Goal: Task Accomplishment & Management: Use online tool/utility

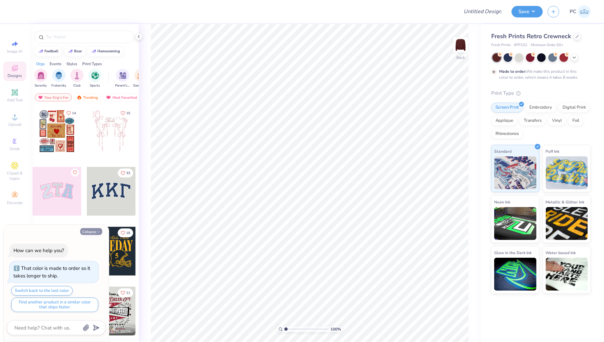
click at [97, 230] on icon "button" at bounding box center [98, 232] width 4 height 4
type textarea "x"
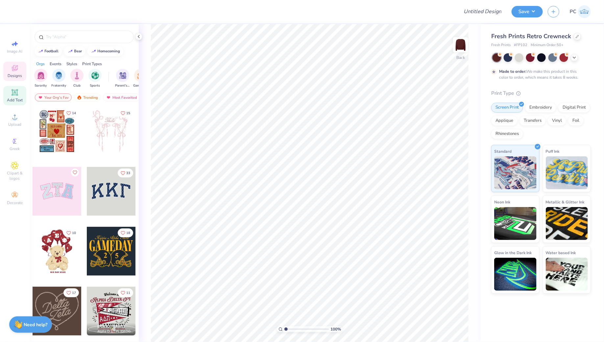
click at [14, 95] on icon at bounding box center [14, 92] width 5 height 5
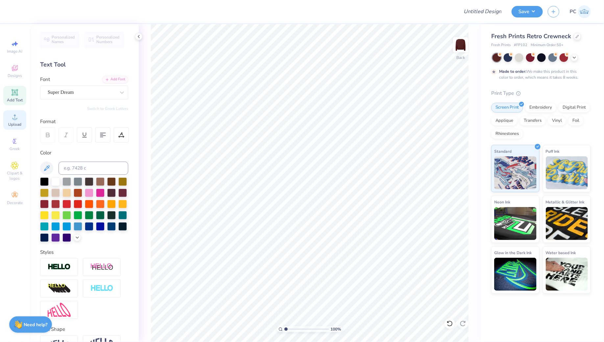
click at [18, 118] on icon at bounding box center [15, 117] width 8 height 8
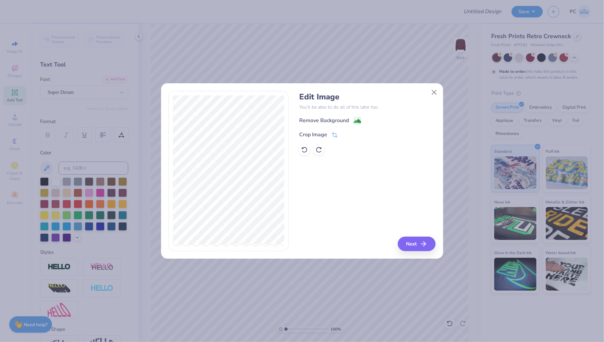
click at [362, 119] on div "Remove Background" at bounding box center [367, 120] width 136 height 8
click at [354, 119] on image at bounding box center [357, 121] width 7 height 7
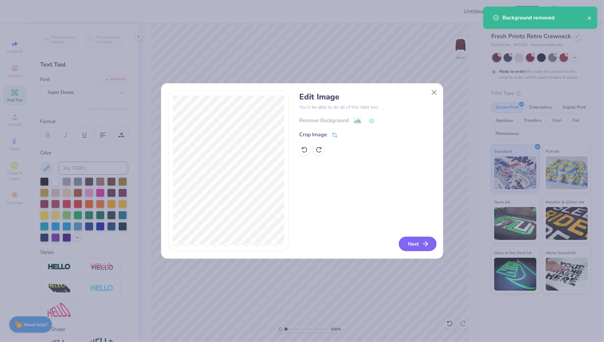
click at [425, 243] on icon "button" at bounding box center [425, 244] width 8 height 8
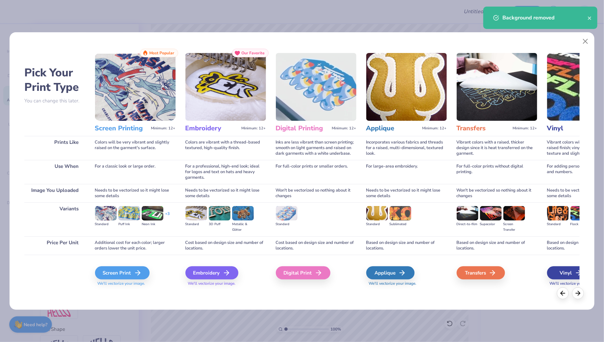
click at [92, 272] on div "Pick Your Print Type You can change this later. Prints Like Use When Image You …" at bounding box center [302, 169] width 556 height 241
click at [111, 274] on div "Screen Print" at bounding box center [123, 272] width 55 height 13
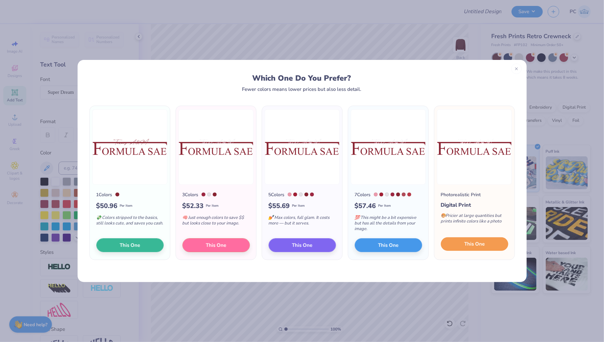
click at [468, 245] on span "This One" at bounding box center [474, 244] width 20 height 8
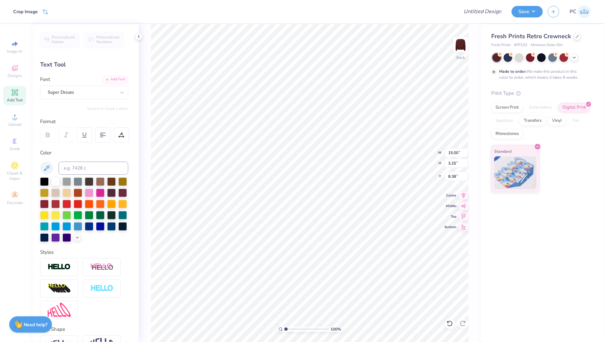
type input "3.00"
click at [56, 181] on div at bounding box center [55, 181] width 9 height 9
click at [522, 54] on div at bounding box center [519, 57] width 9 height 9
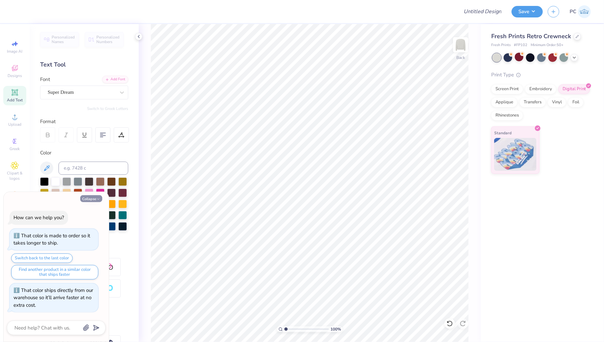
click at [86, 198] on button "Collapse" at bounding box center [91, 198] width 22 height 7
type textarea "x"
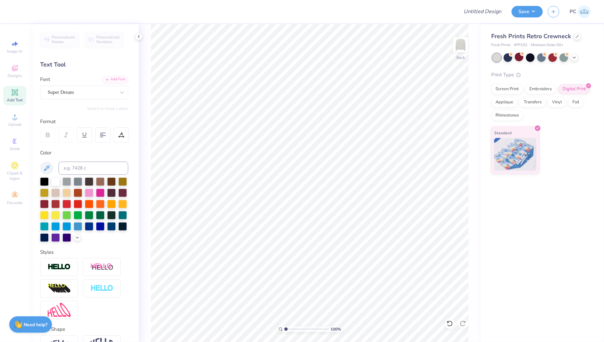
click at [9, 91] on div "Add Text" at bounding box center [14, 95] width 23 height 19
type textarea "FORMULA SAE"
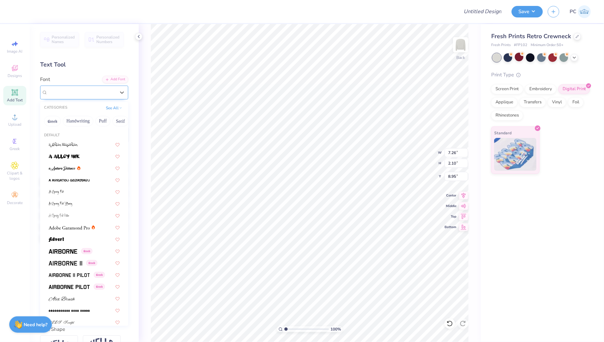
click at [90, 94] on div "Super Dream" at bounding box center [81, 92] width 69 height 10
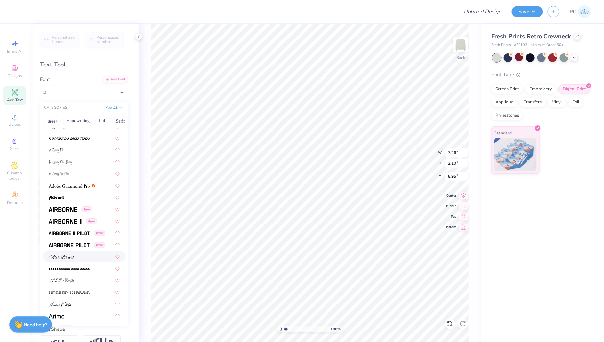
scroll to position [67, 0]
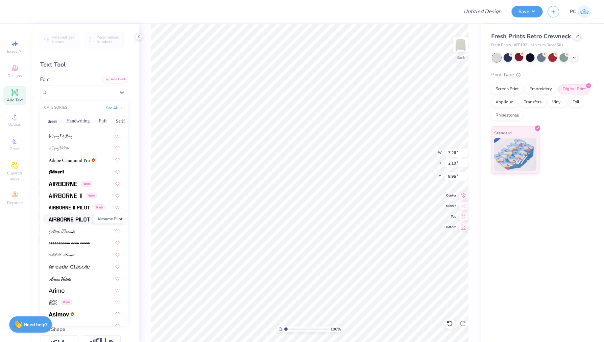
click at [68, 218] on img at bounding box center [69, 219] width 41 height 5
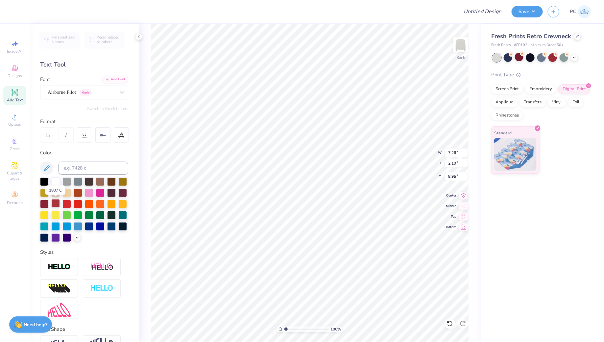
click at [54, 202] on div at bounding box center [55, 203] width 9 height 9
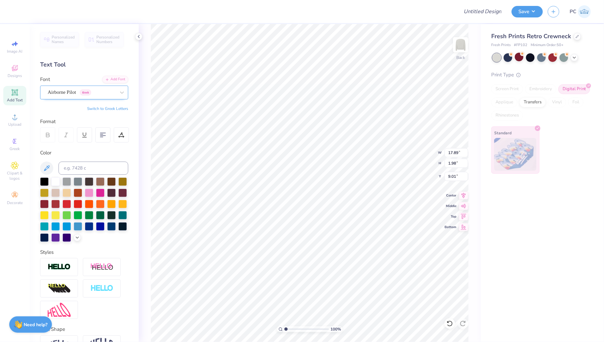
click at [86, 88] on div at bounding box center [82, 92] width 68 height 9
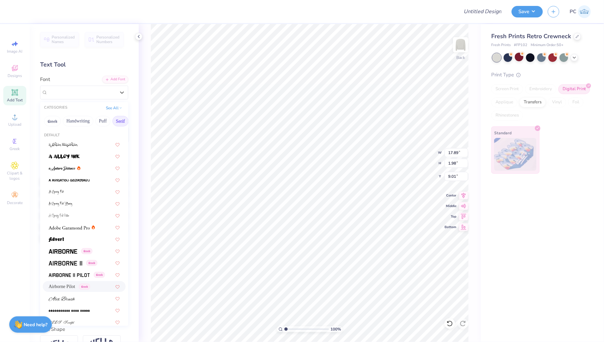
click at [117, 121] on button "Serif" at bounding box center [120, 121] width 16 height 11
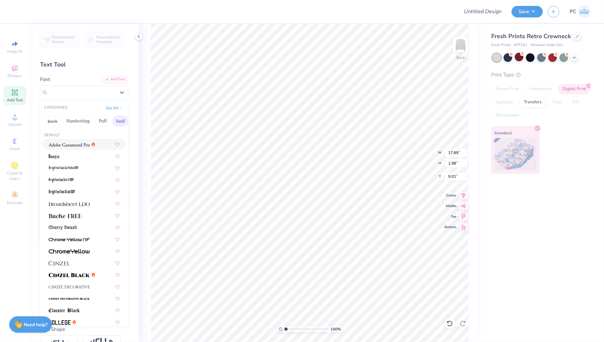
click at [68, 148] on div at bounding box center [84, 144] width 83 height 11
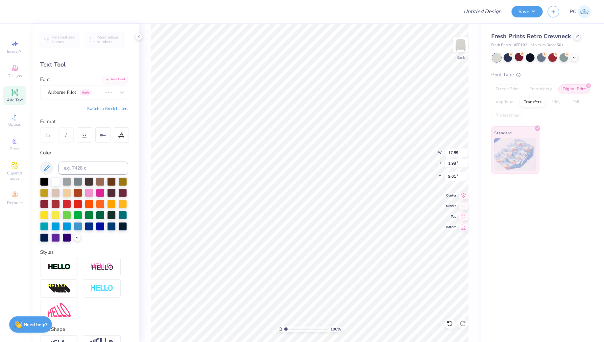
type input "1.84"
type input "9.08"
type input "9.22"
type input "0.95"
type input "9.97"
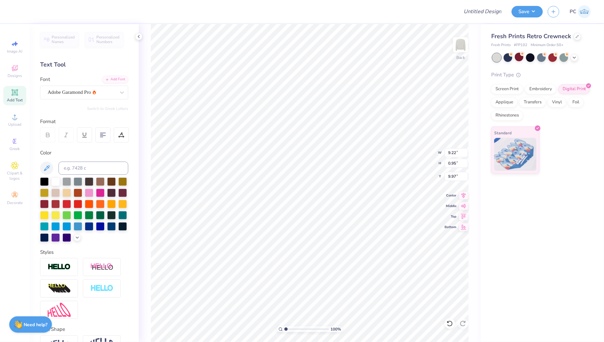
type input "2.05"
type input "7.75"
type input "0.80"
type input "2.20"
click at [19, 95] on div "Add Text" at bounding box center [14, 95] width 23 height 19
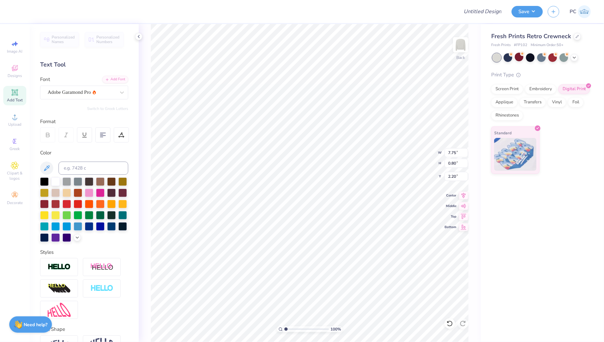
type input "7.26"
type input "2.10"
type input "8.95"
type textarea "[US_STATE] A&M"
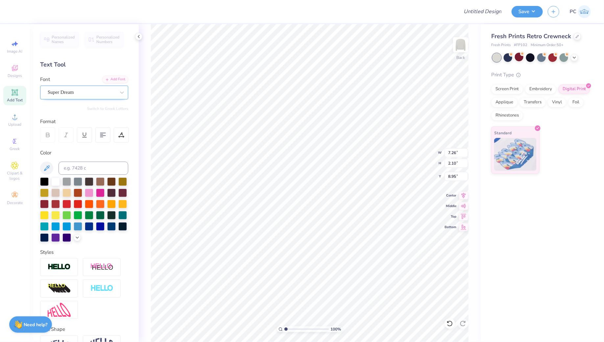
click at [90, 86] on div "Super Dream" at bounding box center [84, 92] width 88 height 14
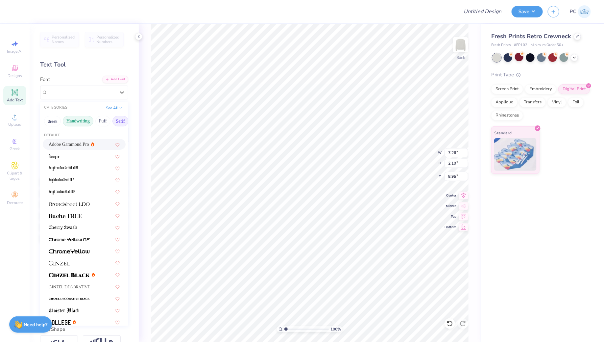
click at [75, 121] on button "Handwriting" at bounding box center [78, 121] width 31 height 11
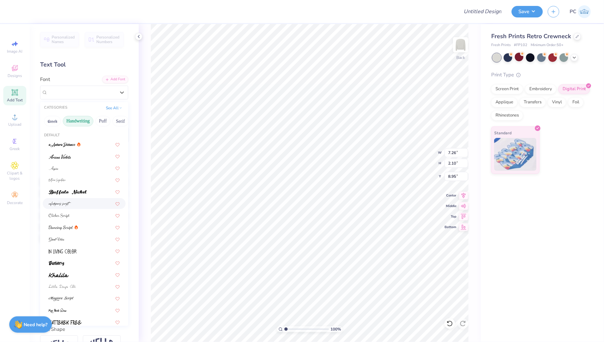
click at [63, 204] on img at bounding box center [60, 204] width 22 height 5
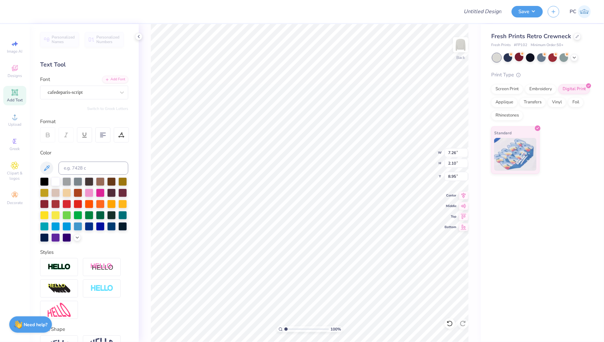
scroll to position [40, 0]
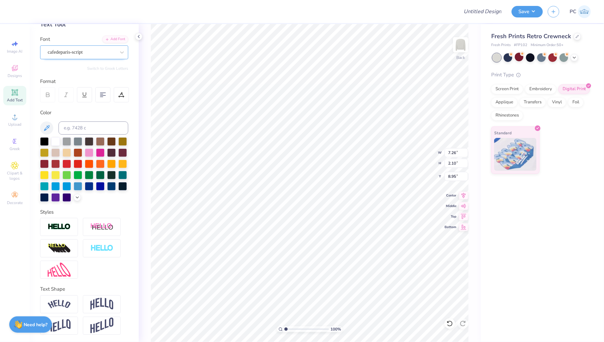
click at [87, 52] on div "cafedeparis-script" at bounding box center [81, 52] width 69 height 10
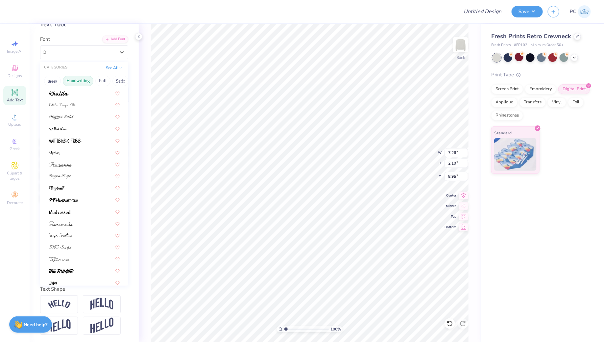
scroll to position [149, 0]
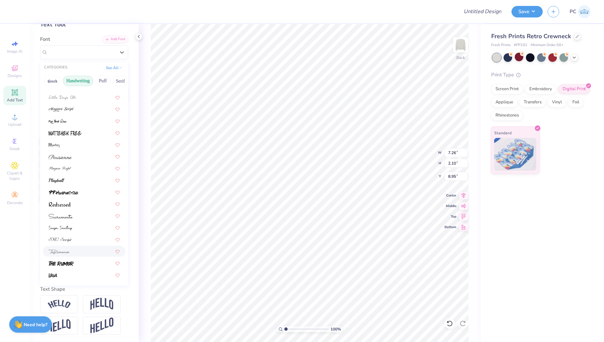
click at [59, 246] on div at bounding box center [84, 251] width 83 height 11
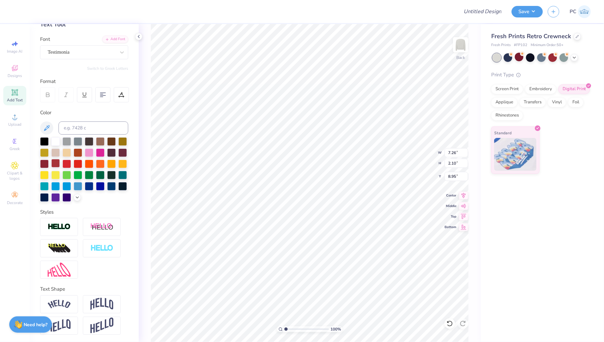
click at [58, 162] on div at bounding box center [55, 163] width 9 height 9
type input "7.73"
type input "1.32"
type input "9.98"
click at [79, 49] on div "Testimonia" at bounding box center [81, 52] width 69 height 10
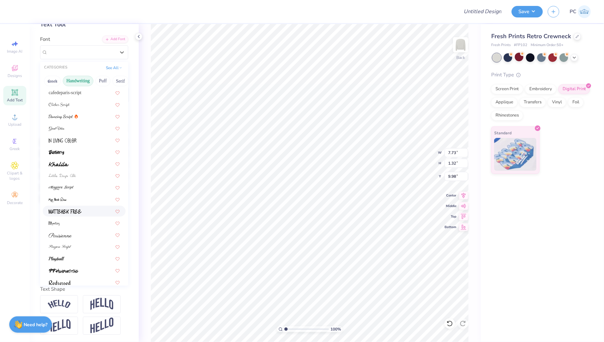
scroll to position [77, 0]
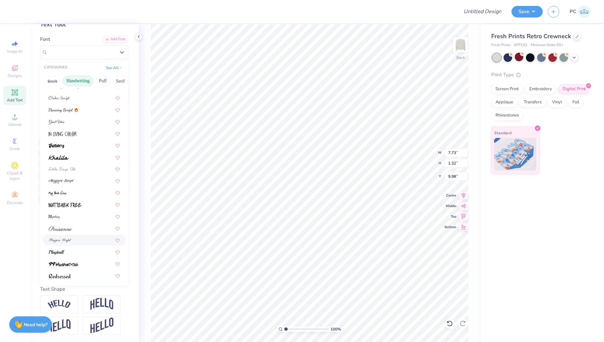
click at [66, 237] on span at bounding box center [60, 239] width 23 height 7
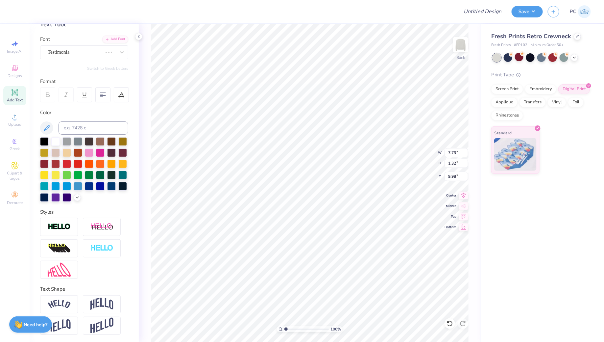
type input "1.15"
type input "10.06"
click at [71, 49] on div "Pinyon Script" at bounding box center [81, 52] width 69 height 10
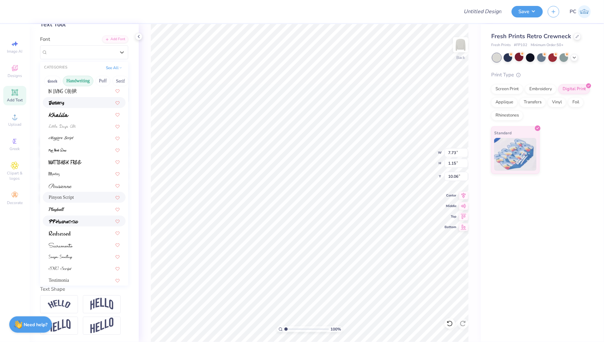
scroll to position [149, 0]
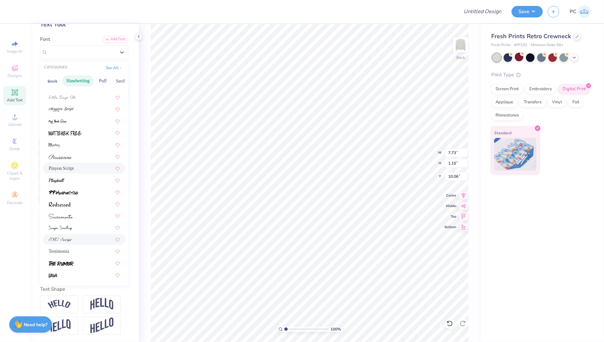
click at [71, 241] on span at bounding box center [60, 239] width 23 height 7
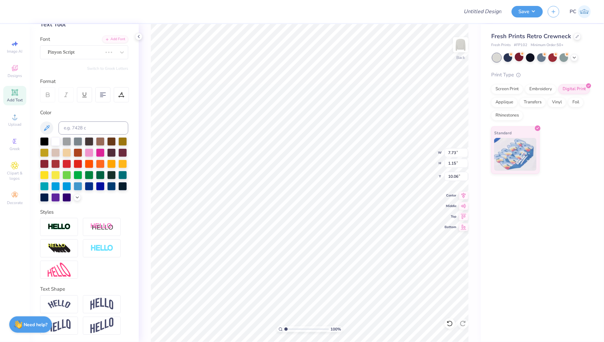
type input "6.28"
type input "0.92"
type input "10.18"
click at [88, 51] on div "SNC Script" at bounding box center [81, 52] width 69 height 10
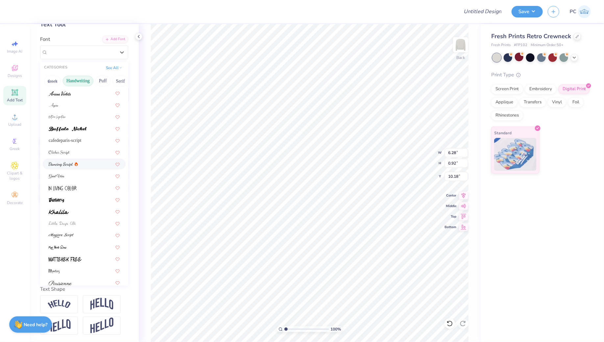
scroll to position [25, 0]
click at [72, 149] on div at bounding box center [84, 149] width 71 height 7
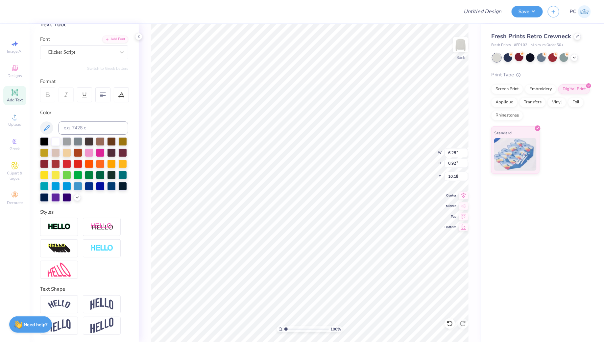
type input "6.33"
type input "1.33"
type input "9.98"
click at [85, 51] on div "Clicker Script" at bounding box center [81, 52] width 69 height 10
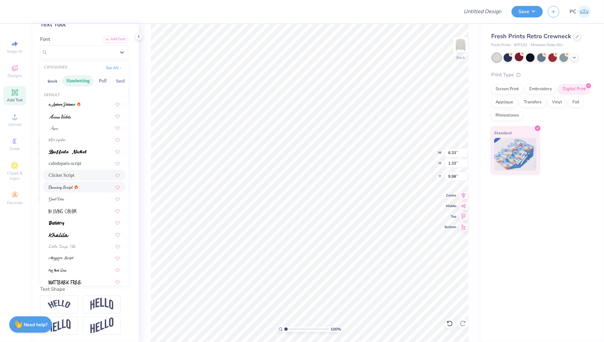
click at [76, 191] on div at bounding box center [84, 186] width 83 height 11
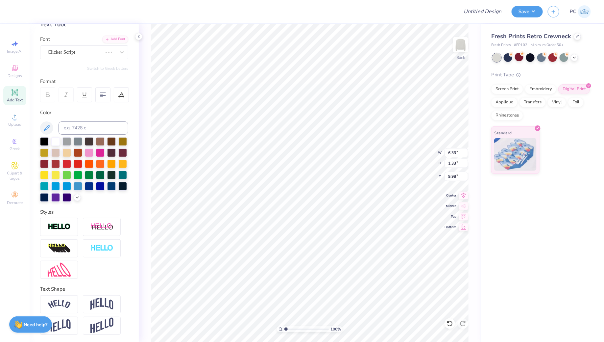
type input "6.19"
type input "1.23"
type input "10.03"
click at [60, 56] on div at bounding box center [82, 52] width 68 height 9
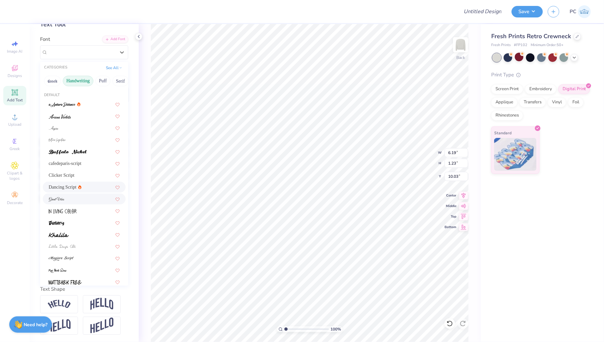
click at [69, 202] on div at bounding box center [84, 198] width 83 height 11
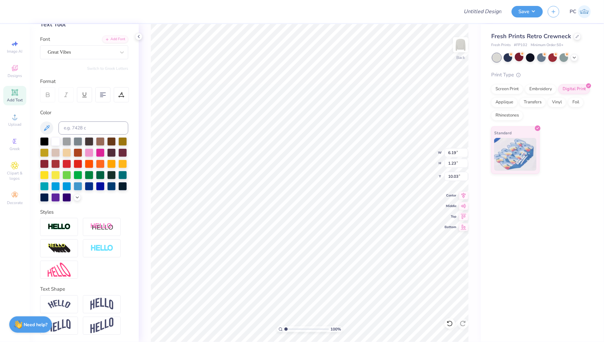
type input "7.79"
type input "1.41"
type input "9.93"
click at [73, 61] on div "Personalized Names Personalized Numbers Text Tool Add Font Font Great Vibes Swi…" at bounding box center [84, 183] width 109 height 318
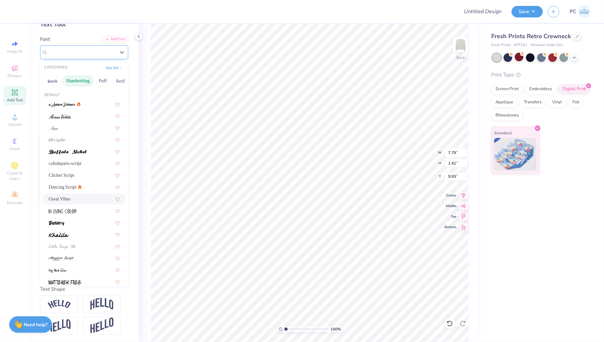
click at [76, 48] on div "Great Vibes" at bounding box center [81, 52] width 69 height 10
click at [114, 71] on div "CATEGORIES See All" at bounding box center [84, 68] width 88 height 12
click at [114, 68] on button "See All" at bounding box center [114, 67] width 20 height 7
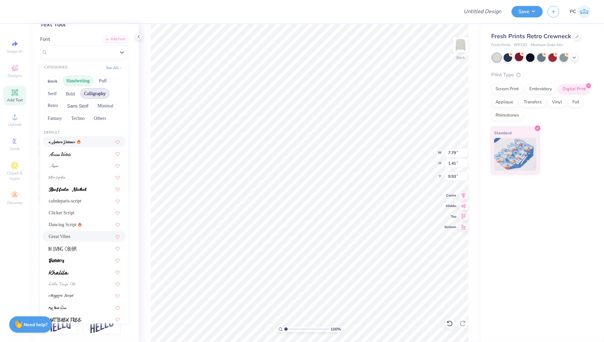
click at [95, 92] on button "Calligraphy" at bounding box center [94, 93] width 29 height 11
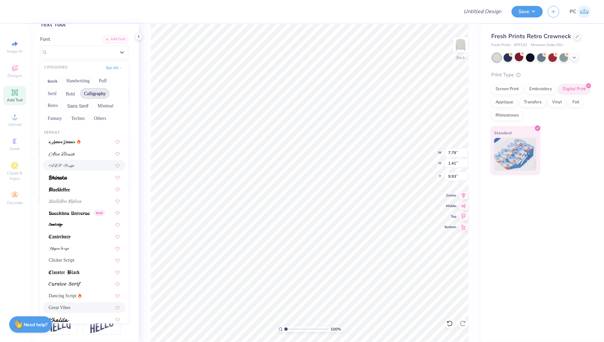
click at [68, 165] on img at bounding box center [62, 165] width 26 height 5
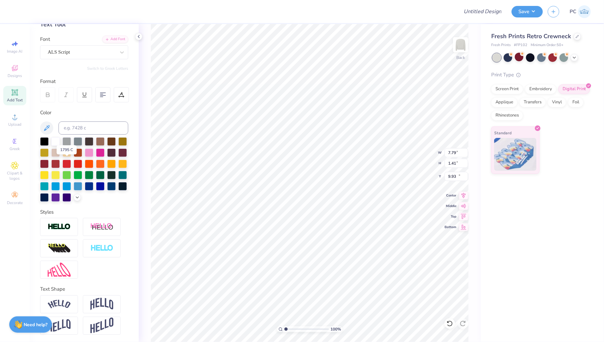
type input "8.77"
type input "1.11"
type input "10.08"
click at [100, 53] on div "ALS Script" at bounding box center [81, 52] width 69 height 10
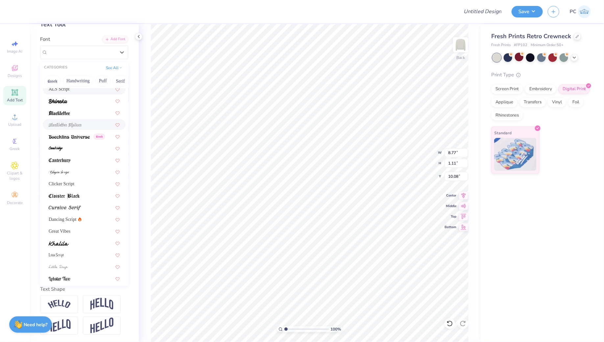
scroll to position [40, 0]
click at [73, 167] on div at bounding box center [84, 170] width 71 height 7
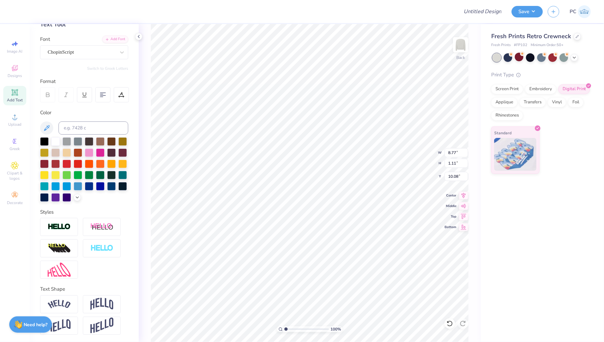
type input "9.16"
type input "1.60"
type input "9.84"
click at [60, 57] on div "ChopinScript" at bounding box center [84, 52] width 88 height 14
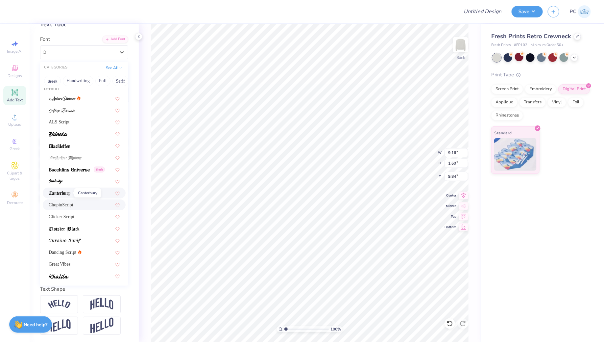
scroll to position [5, 0]
click at [70, 192] on div at bounding box center [84, 193] width 71 height 7
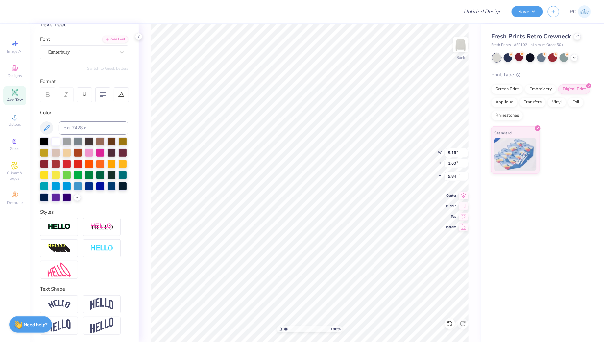
type input "7.35"
type input "1.20"
type input "10.04"
click at [59, 45] on div "Canterbury" at bounding box center [84, 52] width 88 height 14
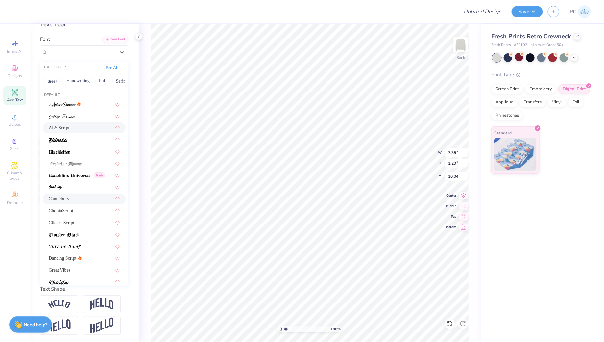
click at [66, 130] on span "ALS Script" at bounding box center [59, 127] width 21 height 7
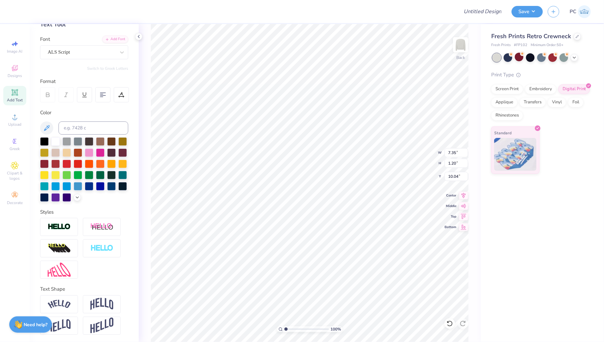
type input "8.77"
type input "1.11"
type input "10.08"
type input "10.00"
type input "5.46"
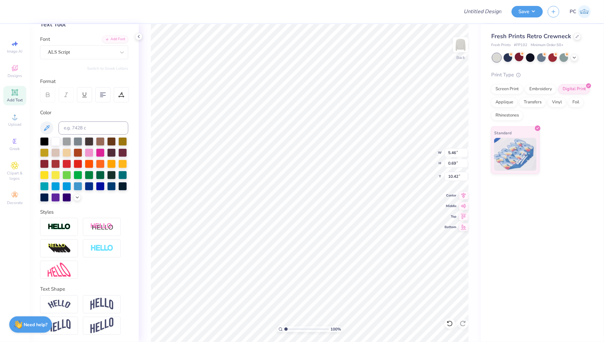
type input "0.69"
type input "1.18"
type input "2.60"
type input "5.46"
type input "0.69"
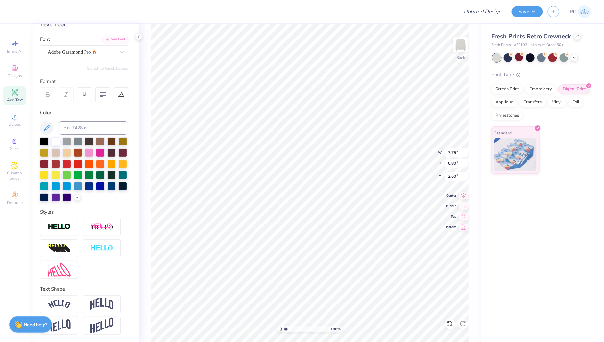
type input "1.18"
type input "4.91"
type input "0.62"
type input "1.25"
type input "7.75"
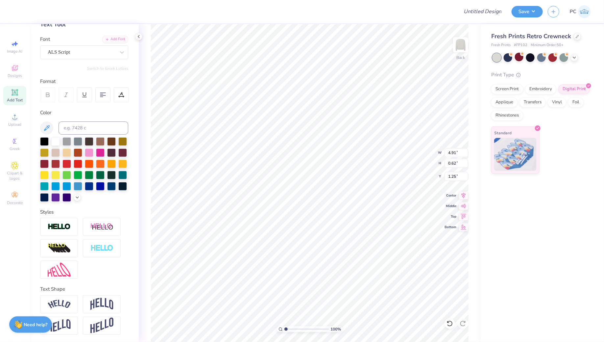
type input "0.80"
type input "2.20"
click at [5, 126] on div "Upload" at bounding box center [14, 119] width 23 height 19
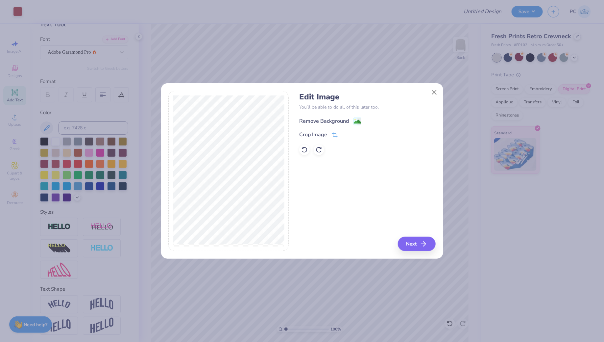
click at [357, 118] on image at bounding box center [357, 121] width 7 height 7
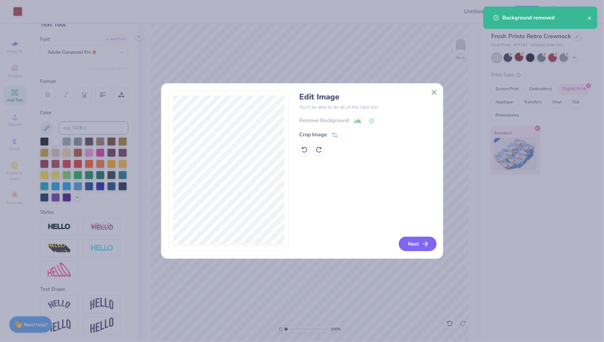
click at [421, 244] on button "Next" at bounding box center [418, 243] width 38 height 14
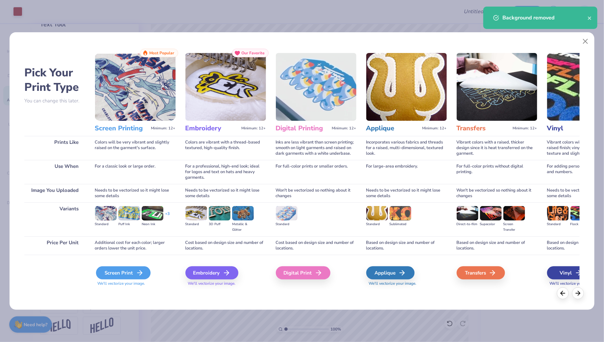
click at [132, 272] on div "Screen Print" at bounding box center [123, 272] width 55 height 13
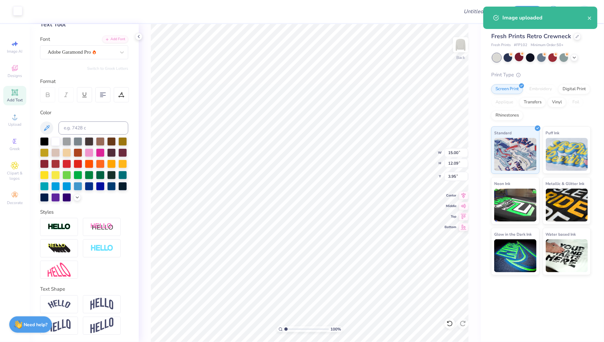
click at [19, 11] on div at bounding box center [17, 10] width 9 height 9
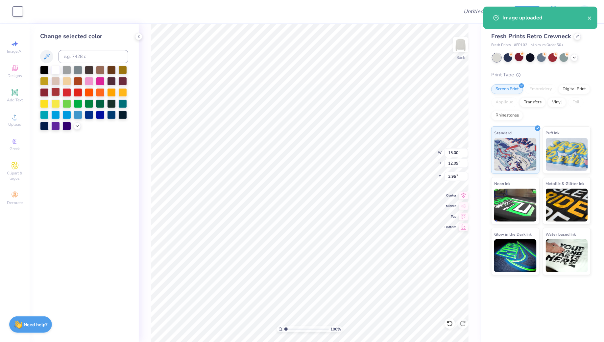
click at [57, 89] on div at bounding box center [55, 91] width 9 height 9
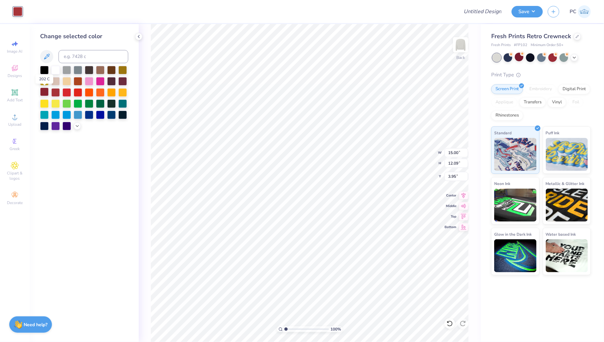
click at [44, 91] on div at bounding box center [44, 91] width 9 height 9
type input "3.78"
type input "3.05"
type input "13.00"
type input "7.75"
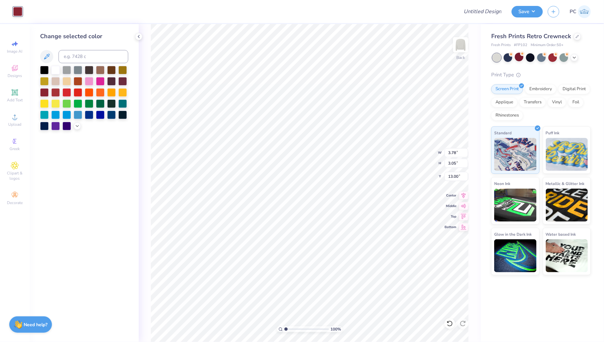
type input "0.80"
type input "2.20"
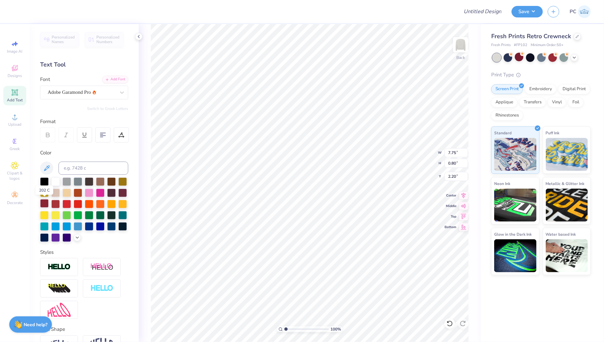
click at [43, 202] on div at bounding box center [44, 203] width 9 height 9
type input "4.91"
type input "0.62"
type input "1.25"
click at [41, 202] on div at bounding box center [44, 203] width 9 height 9
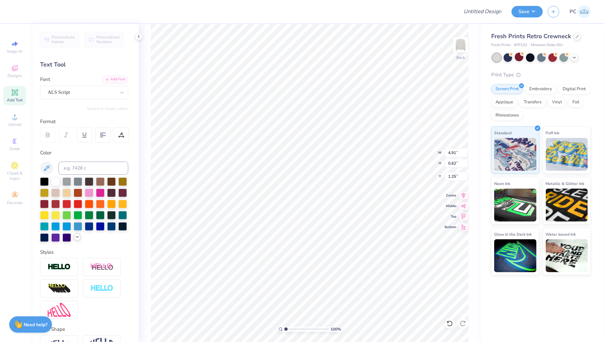
click at [78, 239] on div at bounding box center [77, 236] width 7 height 7
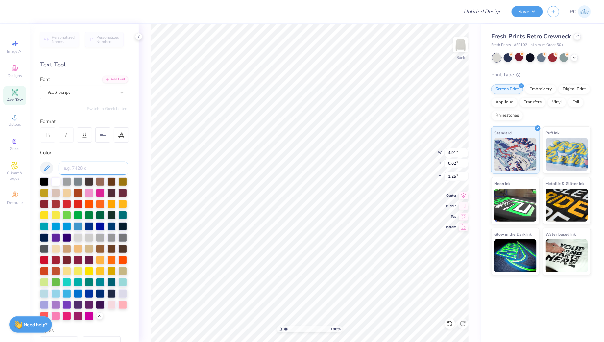
click at [80, 168] on input at bounding box center [94, 167] width 70 height 13
type input "7421"
click at [83, 171] on input at bounding box center [94, 167] width 70 height 13
type input "7421"
type input "3.78"
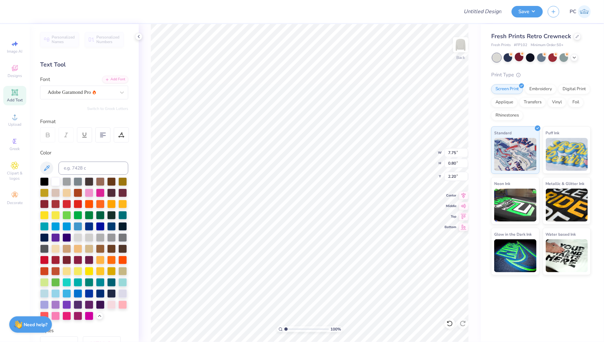
type input "3.05"
type input "13.00"
click at [101, 165] on input at bounding box center [94, 167] width 70 height 13
type input "7421"
type input "13.01"
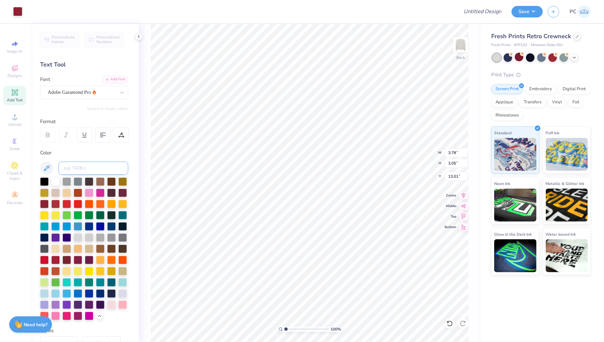
click at [89, 166] on input at bounding box center [94, 167] width 70 height 13
type input "7421"
click at [27, 13] on div at bounding box center [29, 10] width 9 height 9
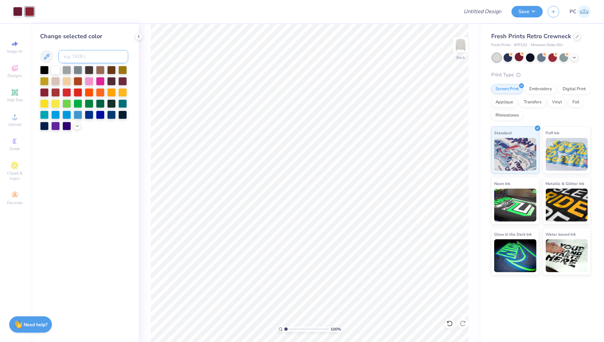
click at [70, 57] on input at bounding box center [94, 56] width 70 height 13
type input "7421"
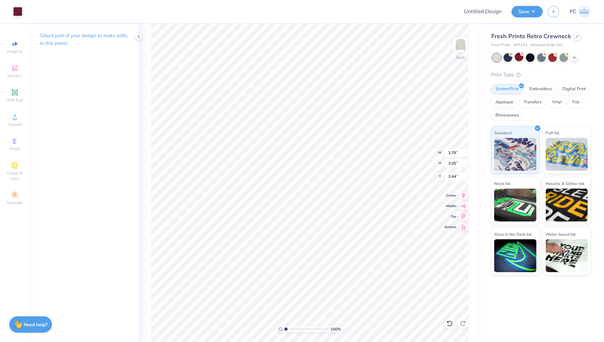
type input "9.54"
click at [340, 215] on li "Group" at bounding box center [349, 218] width 52 height 13
type input "3.81"
type input "3.78"
type input "3.05"
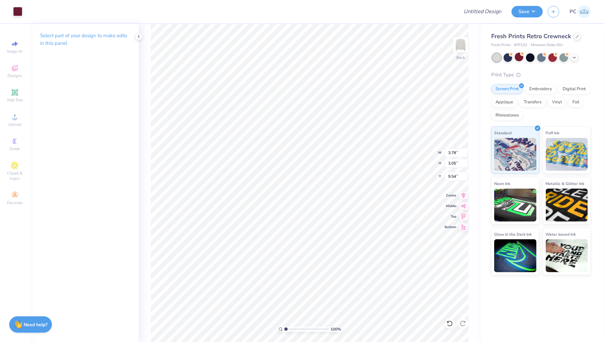
type input "0.77"
type input "3.24"
type input "2.61"
type input "1.20"
type input "0.94"
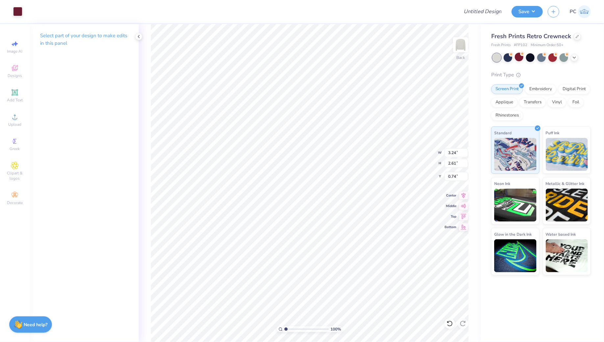
type input "2.98"
type input "2.40"
type input "0.60"
type input "6.57"
type input "1.48"
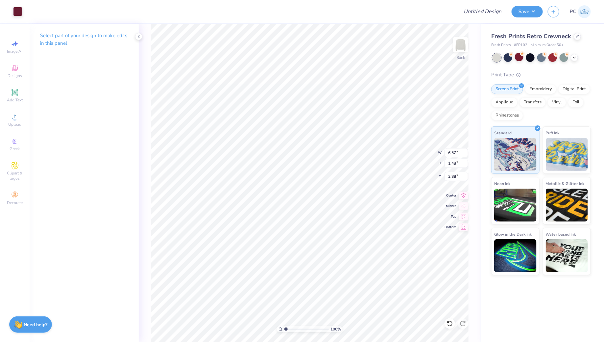
type input "3.43"
click at [19, 99] on span "Add Text" at bounding box center [15, 99] width 16 height 5
type input "7.26"
type input "2.10"
type input "8.95"
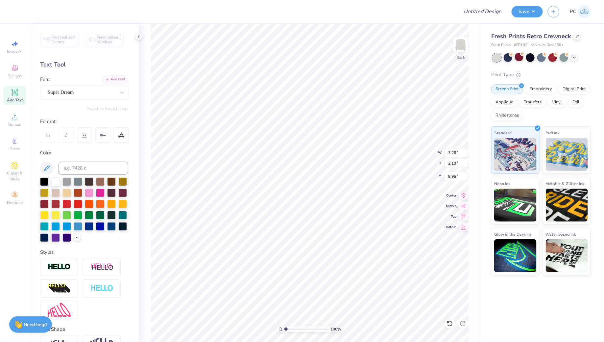
type textarea "T"
type textarea "2025"
click at [76, 94] on div "Super Dream" at bounding box center [81, 92] width 69 height 10
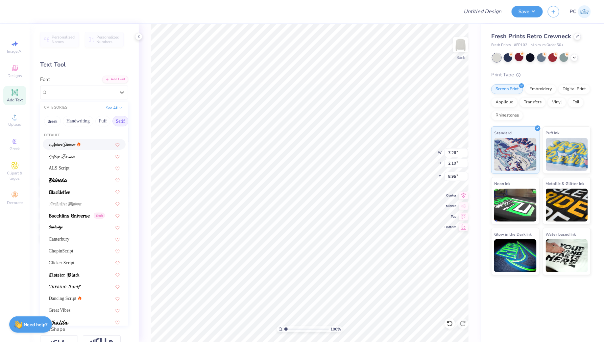
click at [114, 116] on button "Serif" at bounding box center [120, 121] width 16 height 11
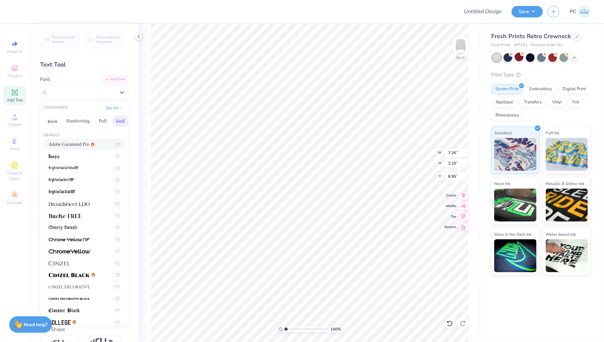
click at [67, 142] on span "Adobe Garamond Pro" at bounding box center [69, 144] width 40 height 7
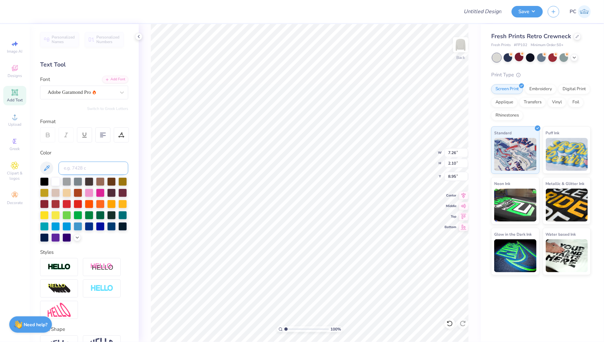
click at [92, 170] on input at bounding box center [94, 167] width 70 height 13
type input "7421c"
type input "1.07"
type input "0.41"
type input "10.68"
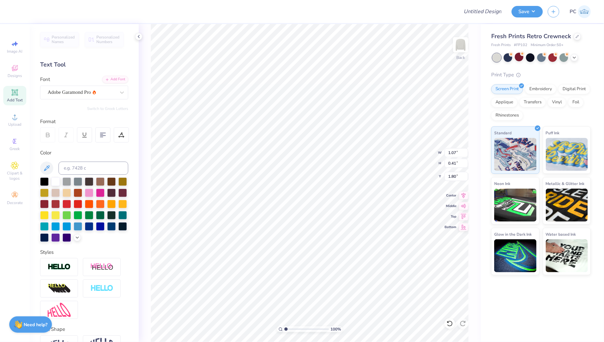
type input "1.80"
type textarea "2026"
click at [484, 13] on input "Design Title" at bounding box center [474, 11] width 64 height 13
type input "Merch"
click at [523, 12] on button "Save" at bounding box center [526, 11] width 31 height 12
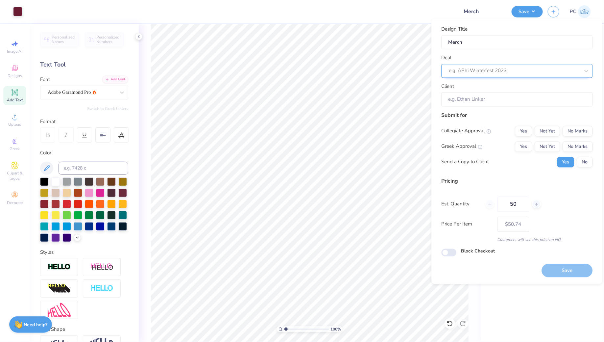
click at [493, 66] on div "e.g. APhi Winterfest 2023" at bounding box center [514, 71] width 132 height 10
click at [500, 89] on div "Formula Sae Team Merch" at bounding box center [517, 88] width 146 height 11
type input "Form"
type input "Halle Curb"
click at [578, 131] on button "No Marks" at bounding box center [578, 131] width 30 height 11
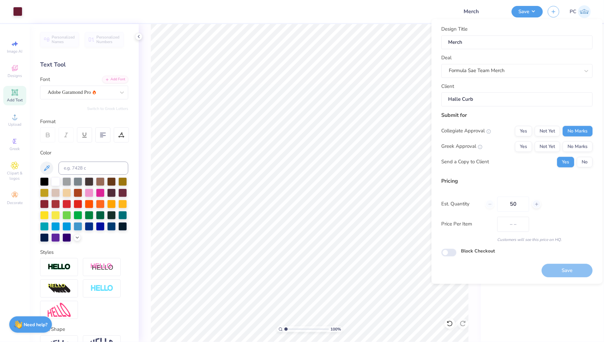
type input "$66.00"
click at [527, 131] on button "Yes" at bounding box center [523, 131] width 17 height 11
click at [528, 144] on button "Yes" at bounding box center [523, 146] width 17 height 11
click at [449, 254] on input "Block Checkout" at bounding box center [448, 252] width 15 height 8
checkbox input "true"
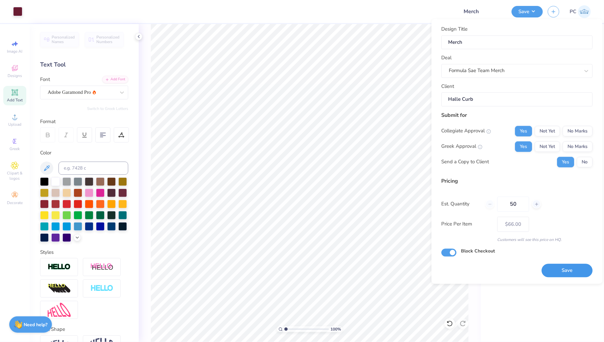
click at [571, 268] on button "Save" at bounding box center [567, 270] width 51 height 13
type input "– –"
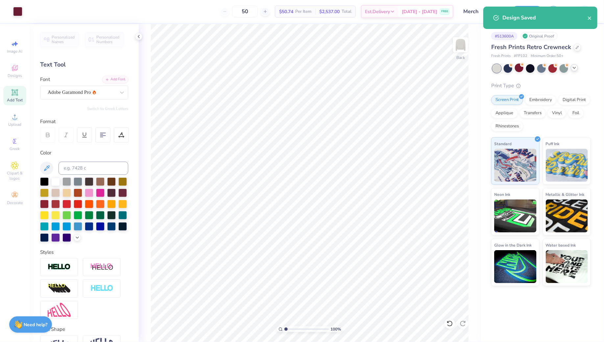
click at [571, 68] on div at bounding box center [574, 67] width 7 height 7
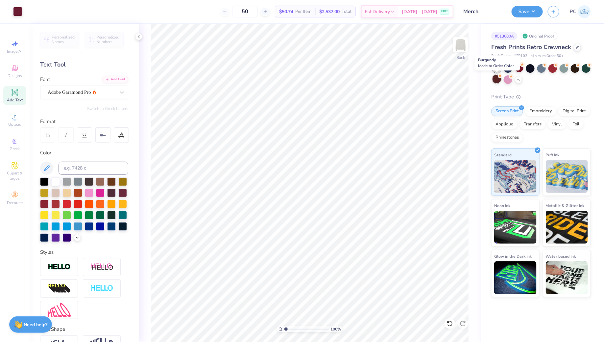
click at [497, 82] on div at bounding box center [496, 79] width 9 height 9
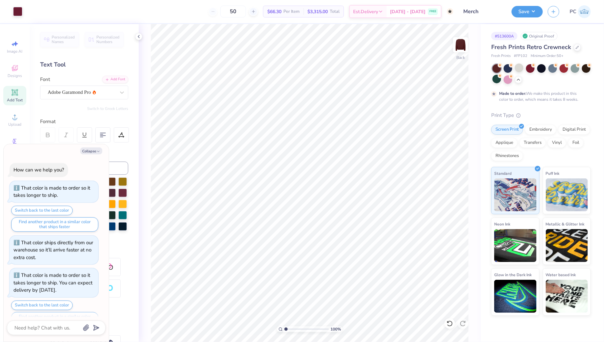
scroll to position [13, 0]
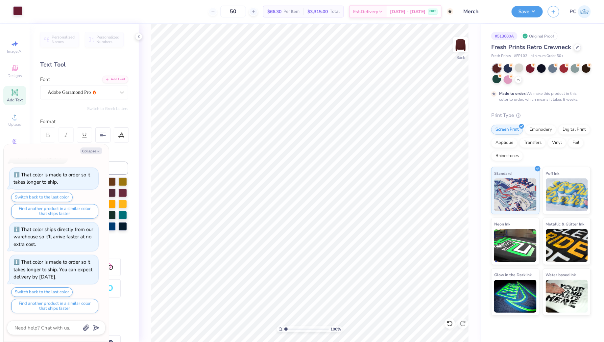
click at [22, 10] on div at bounding box center [17, 10] width 9 height 9
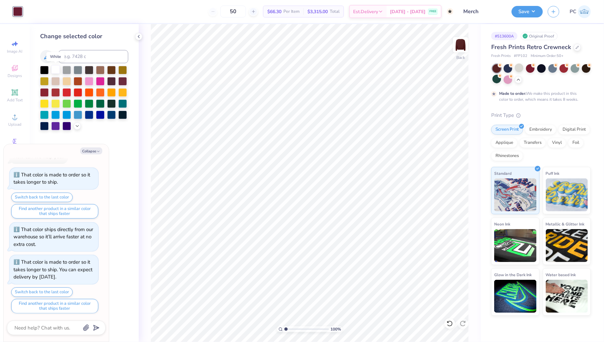
click at [57, 72] on div at bounding box center [55, 69] width 9 height 9
click at [576, 47] on icon at bounding box center [577, 46] width 3 height 3
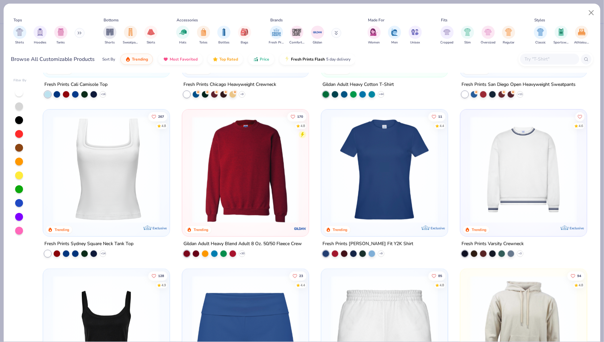
scroll to position [283, 0]
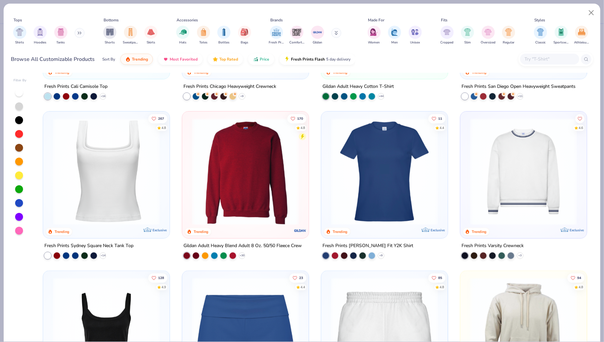
click at [559, 176] on img at bounding box center [523, 171] width 113 height 107
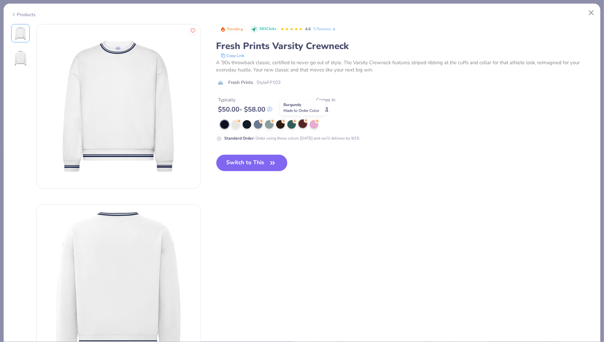
click at [304, 125] on div at bounding box center [302, 123] width 9 height 9
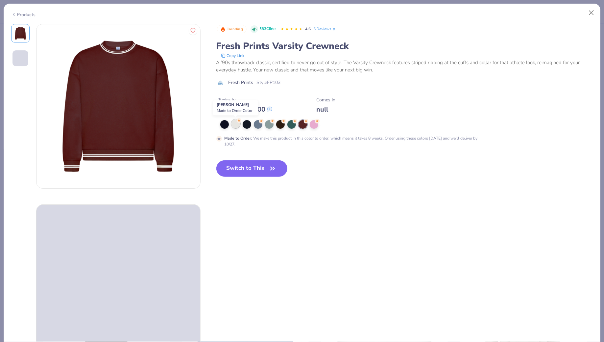
click at [237, 125] on div at bounding box center [235, 123] width 9 height 9
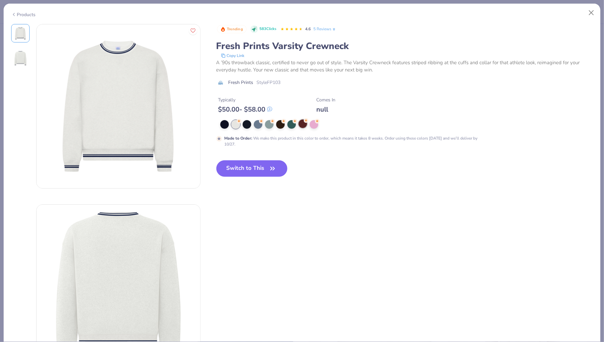
click at [301, 125] on div at bounding box center [302, 123] width 9 height 9
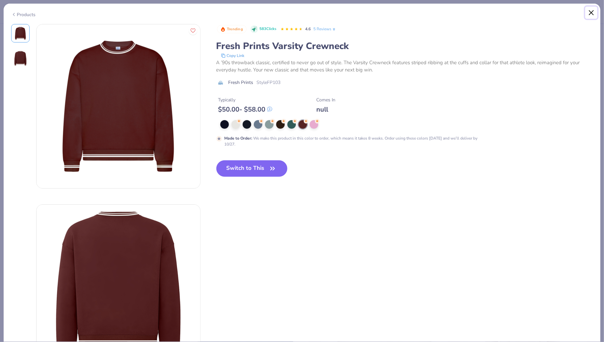
click at [591, 8] on button "Close" at bounding box center [591, 13] width 12 height 12
type textarea "x"
